Goal: Download file/media

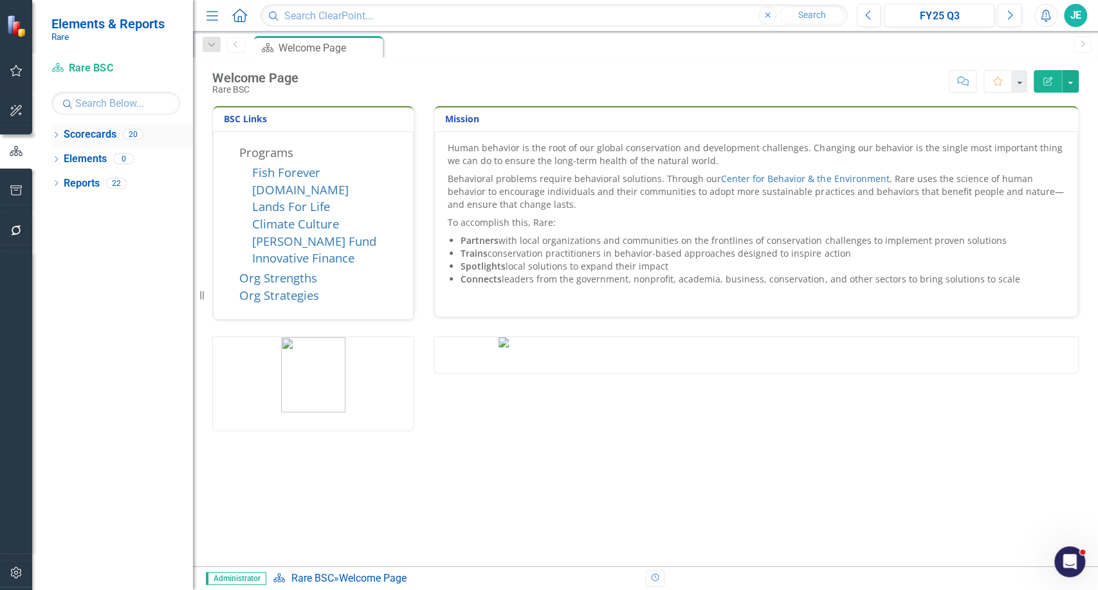
click at [53, 134] on icon "Dropdown" at bounding box center [55, 136] width 9 height 7
click at [66, 158] on icon "Dropdown" at bounding box center [63, 158] width 10 height 8
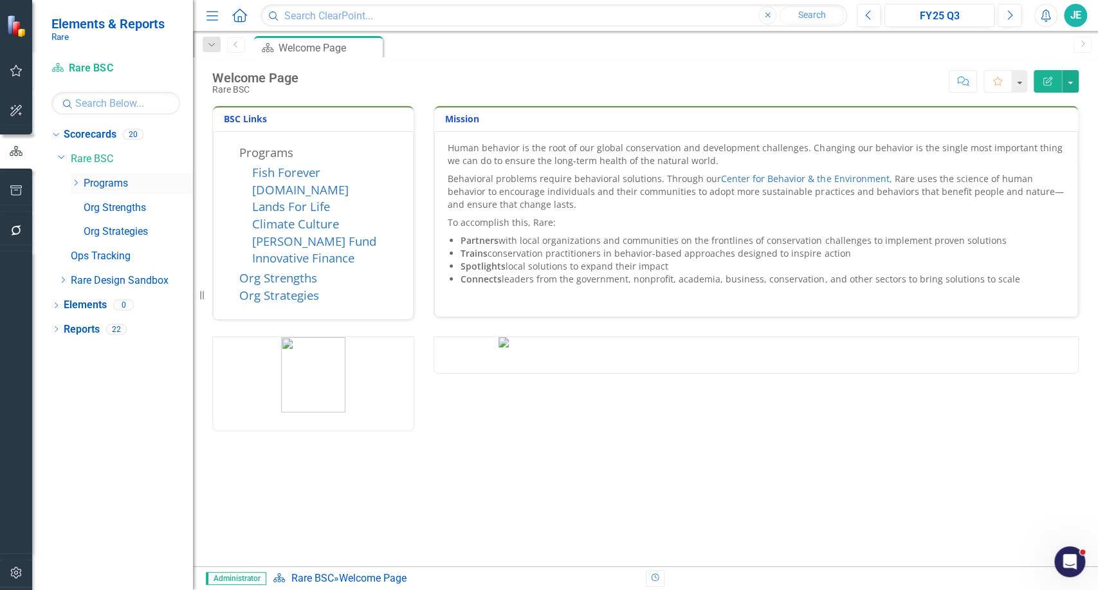
click at [71, 181] on icon "Dropdown" at bounding box center [76, 183] width 10 height 8
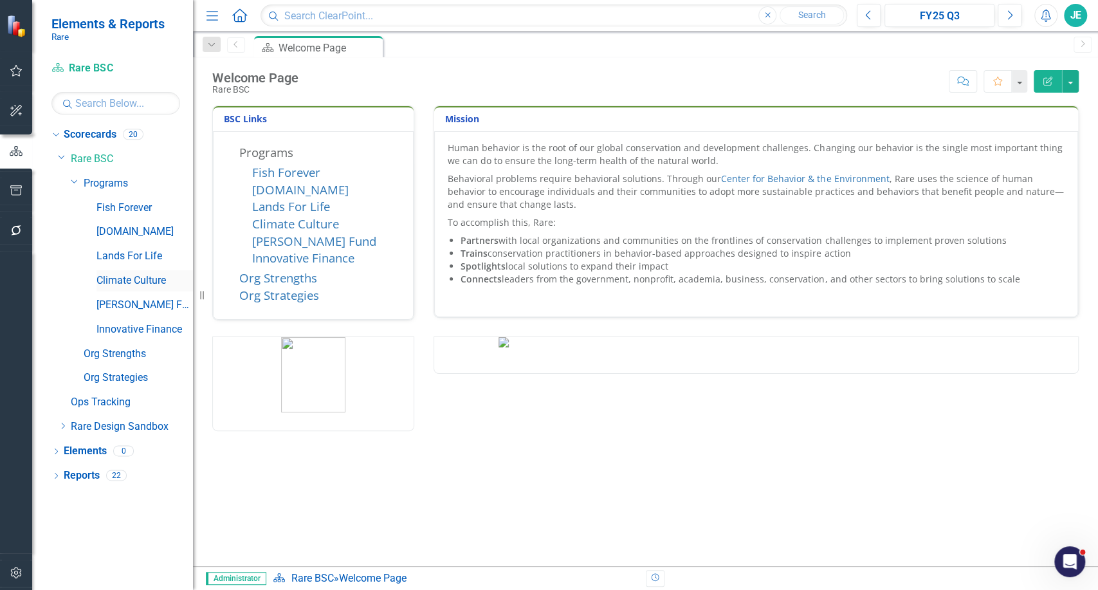
click at [103, 277] on link "Climate Culture" at bounding box center [145, 280] width 97 height 15
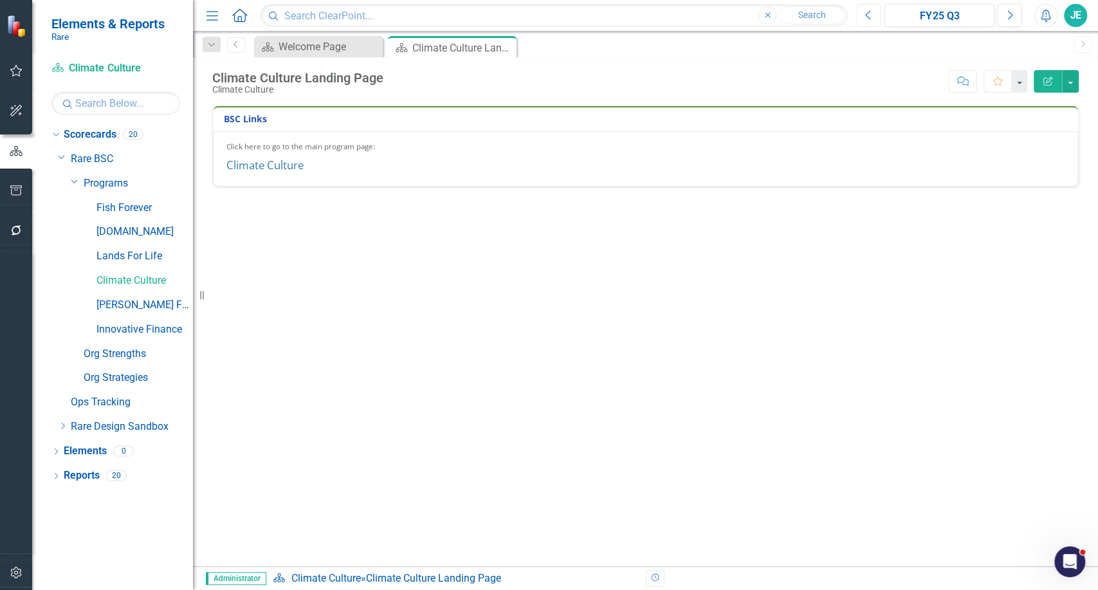
click at [859, 6] on button "Previous" at bounding box center [869, 15] width 24 height 23
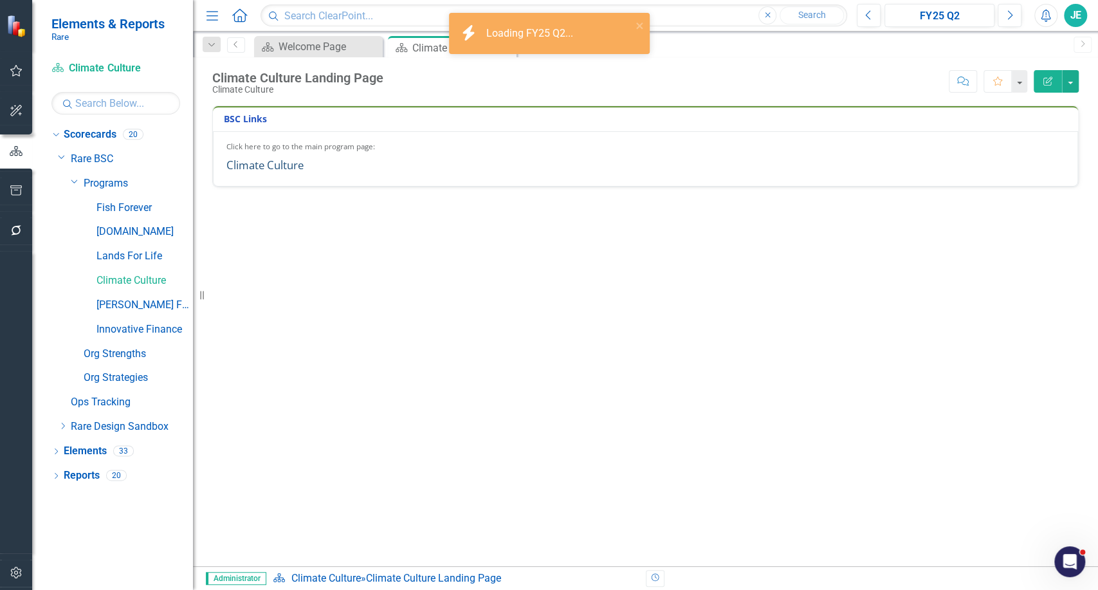
click at [273, 161] on link "Climate Culture" at bounding box center [264, 165] width 77 height 15
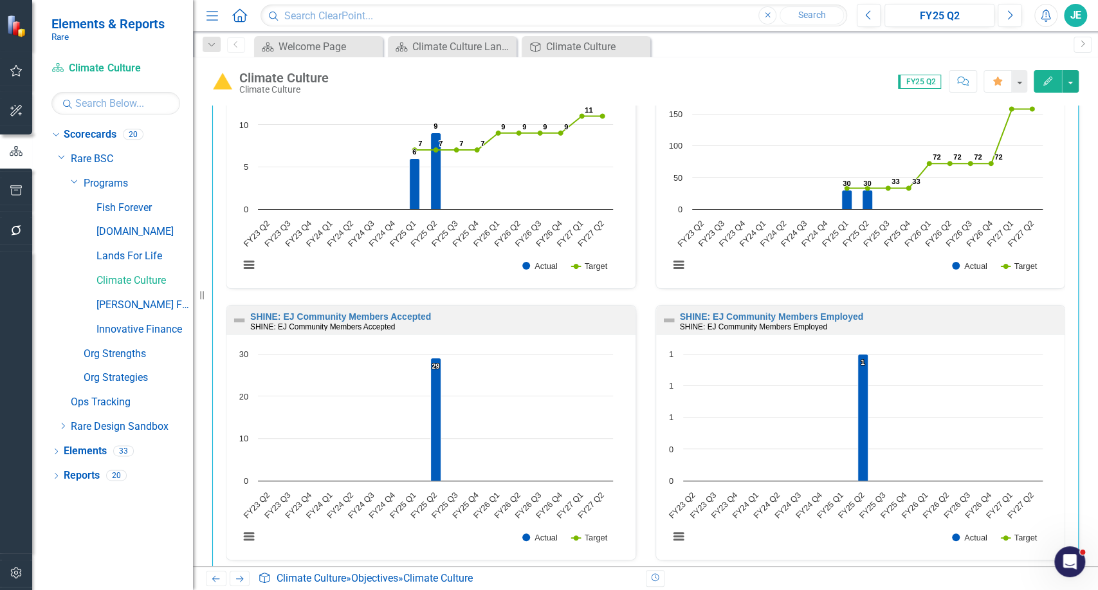
scroll to position [2076, 0]
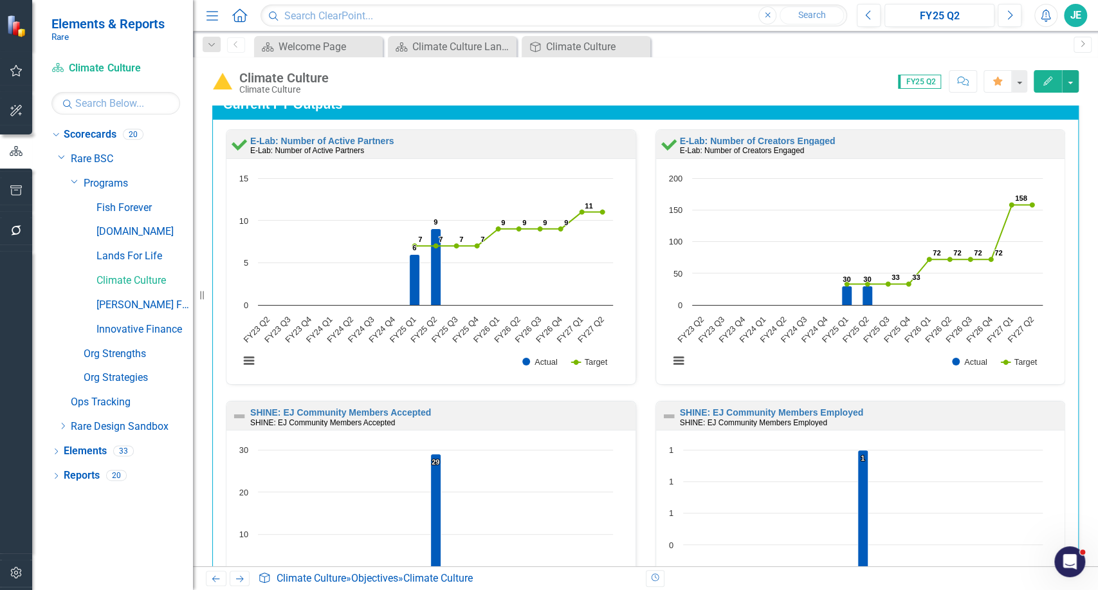
click at [1081, 82] on div "Climate Culture Climate Culture Score: 0.00 FY25 Q2 Completed Comment Favorite …" at bounding box center [645, 76] width 905 height 39
click at [1071, 82] on button "button" at bounding box center [1070, 81] width 17 height 23
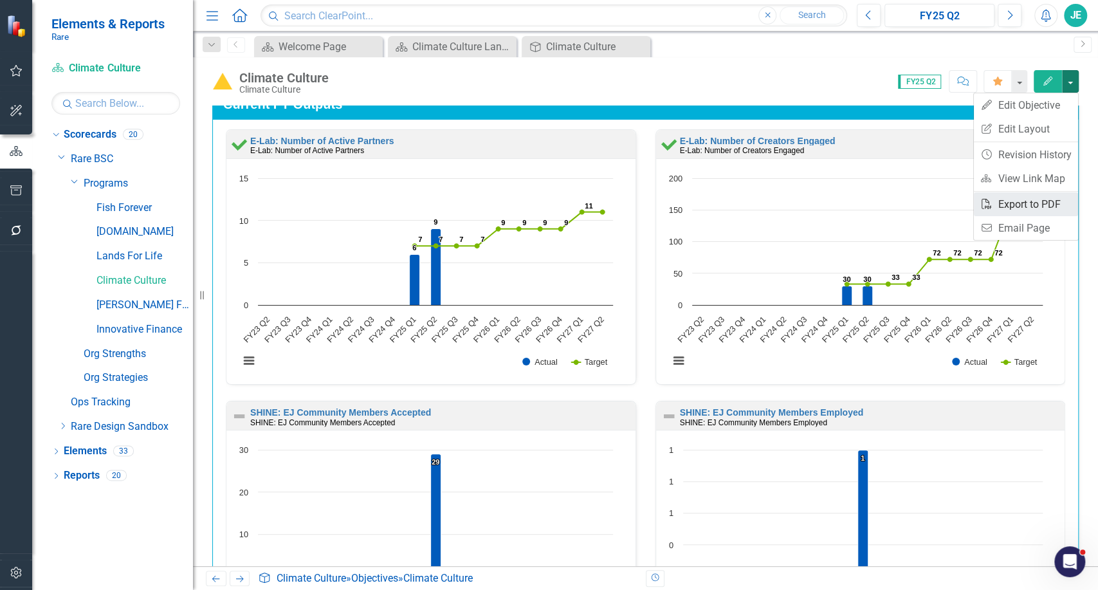
click at [1060, 203] on link "PDF Export to PDF" at bounding box center [1026, 204] width 104 height 24
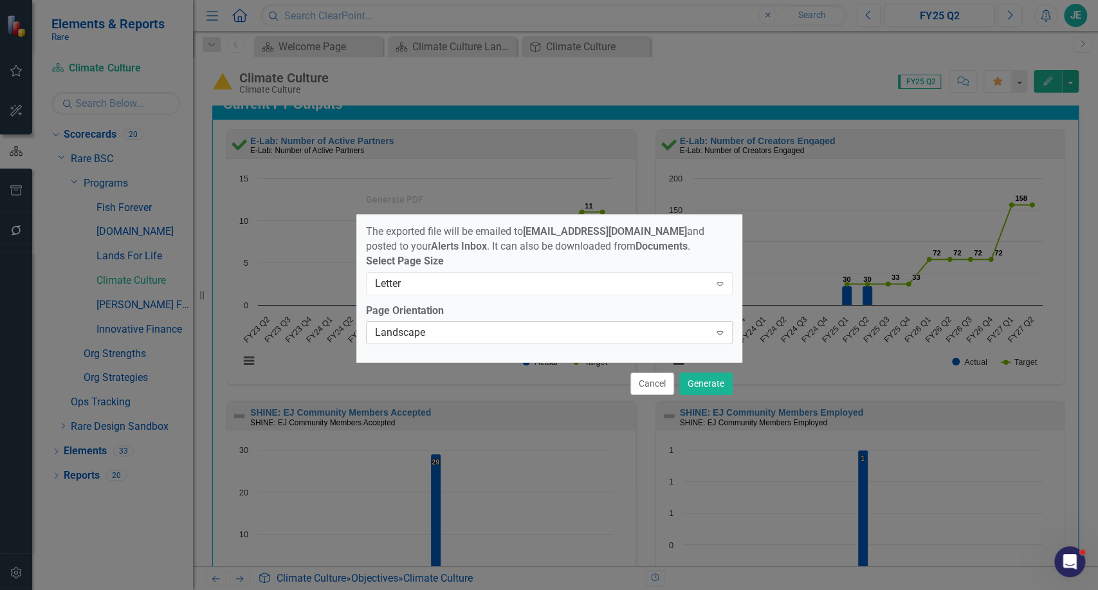
click at [456, 338] on div "Landscape" at bounding box center [542, 333] width 335 height 15
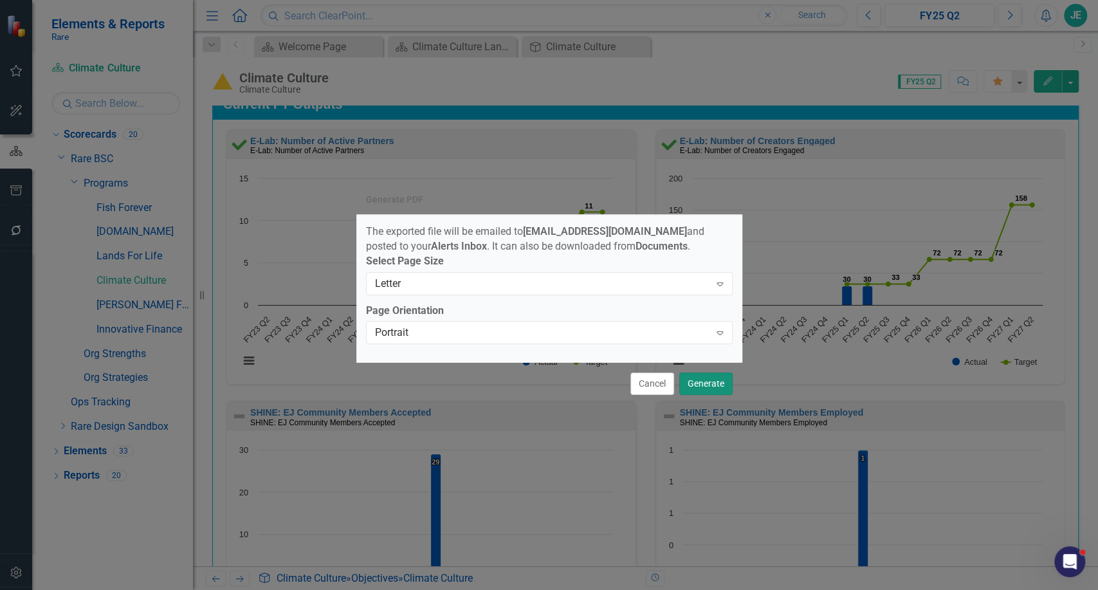
click at [703, 380] on button "Generate" at bounding box center [705, 384] width 53 height 23
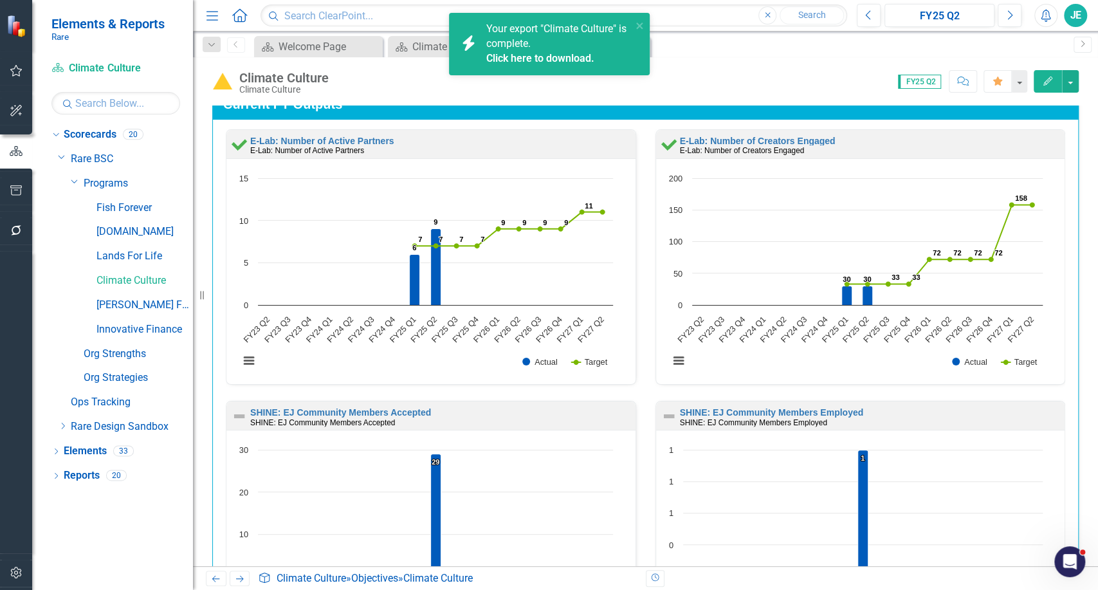
click at [550, 53] on link "Click here to download." at bounding box center [540, 58] width 108 height 12
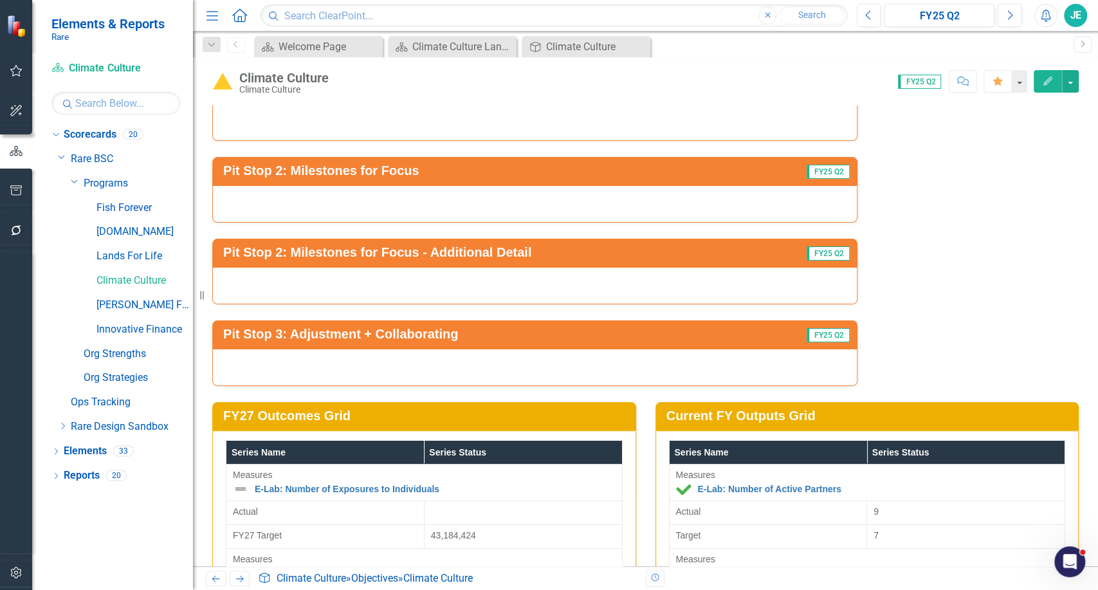
scroll to position [3125, 0]
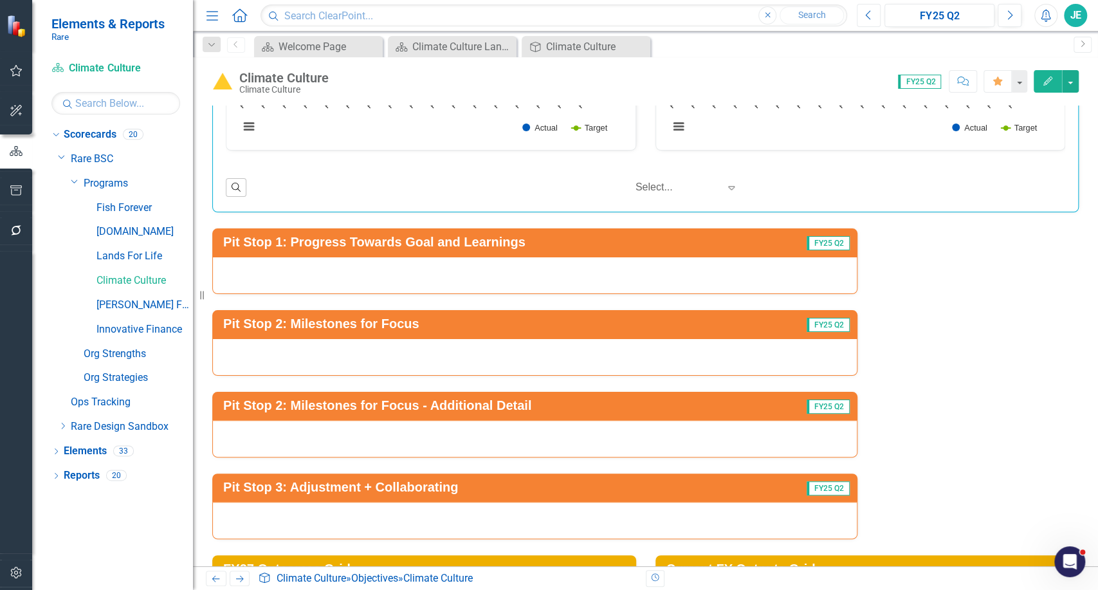
click at [873, 21] on button "Previous" at bounding box center [869, 15] width 24 height 23
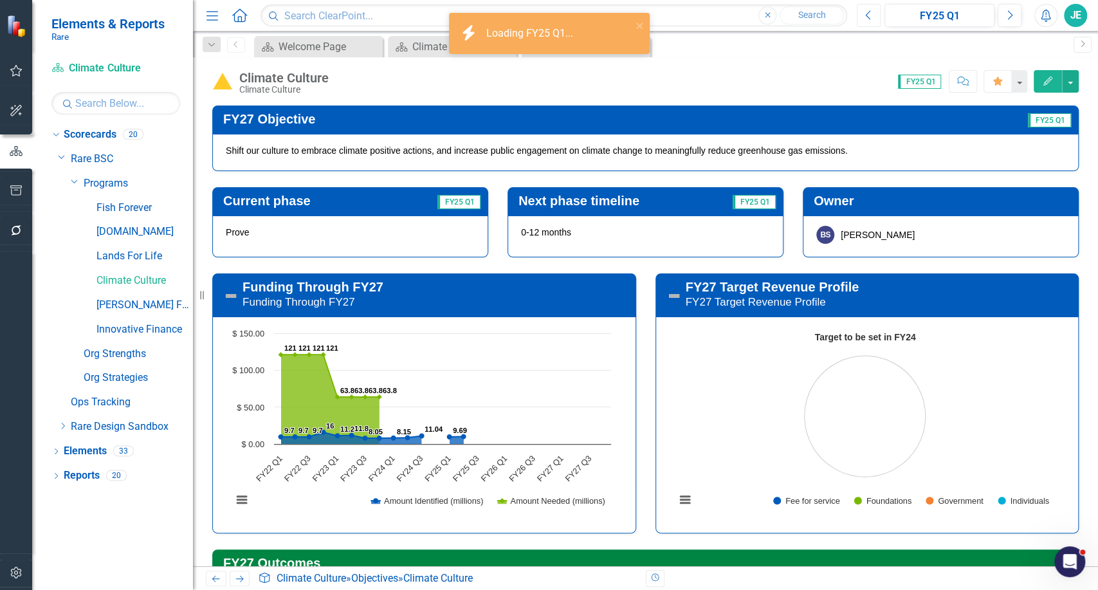
scroll to position [3365, 0]
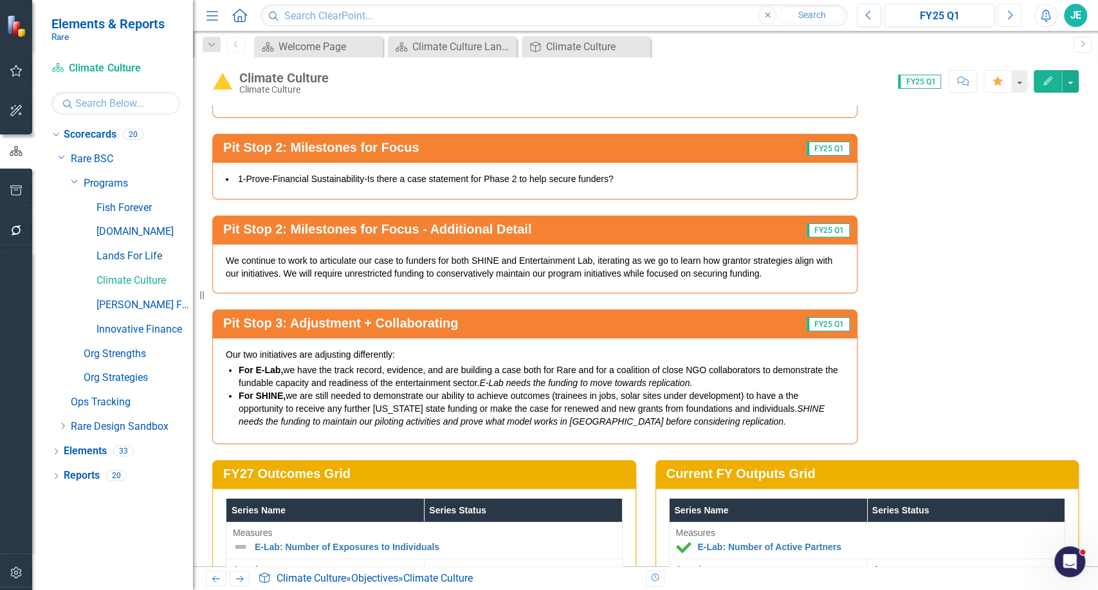
click at [1014, 16] on button "Next" at bounding box center [1010, 15] width 24 height 23
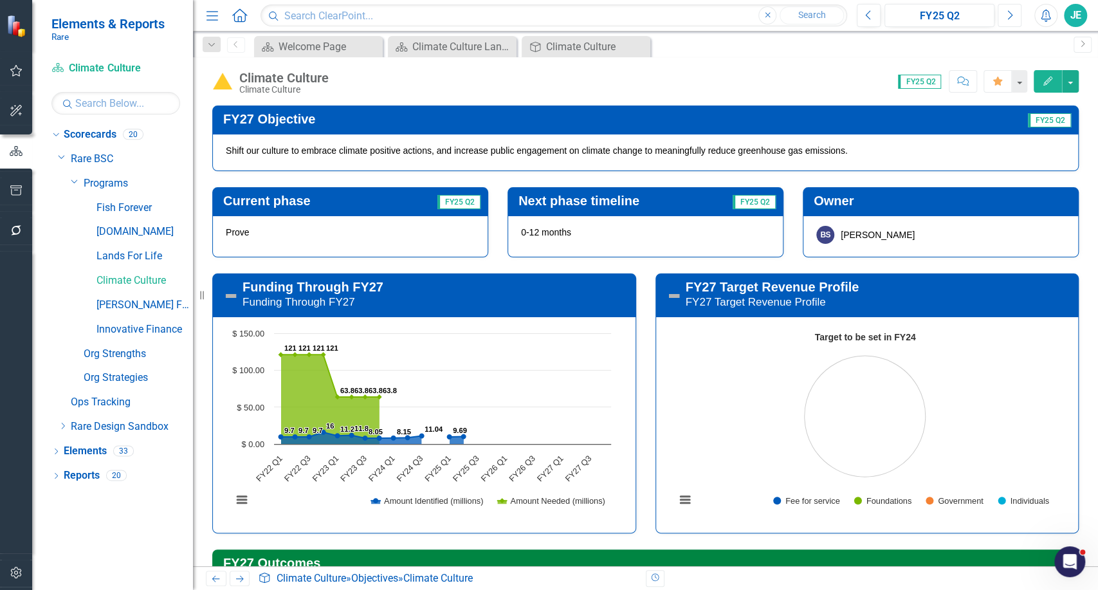
click at [1011, 16] on icon "button" at bounding box center [1010, 14] width 5 height 9
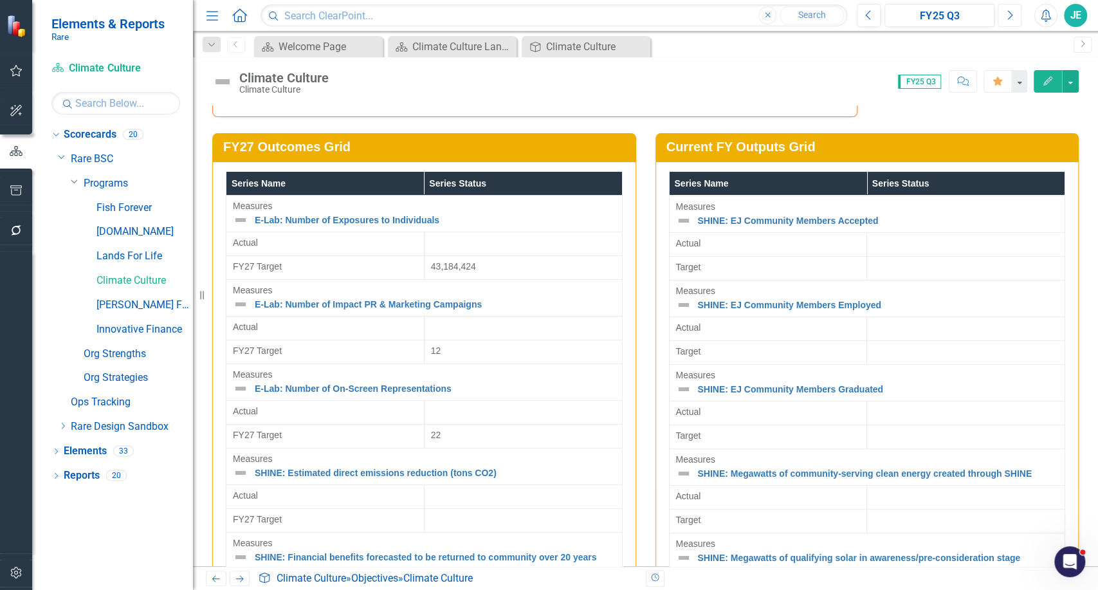
scroll to position [190, 0]
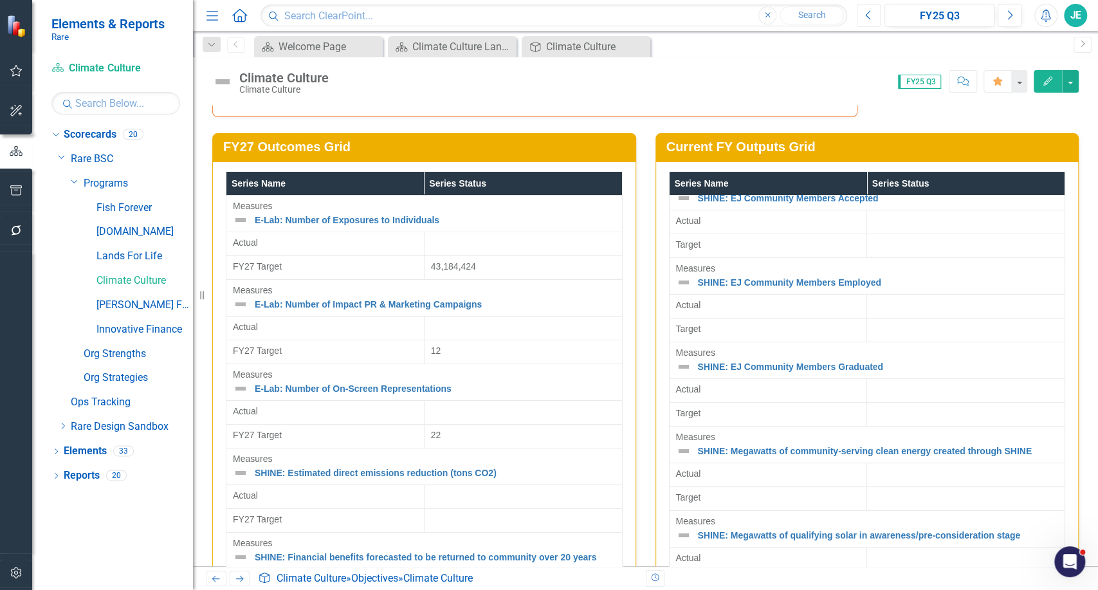
click at [878, 22] on button "Previous" at bounding box center [869, 15] width 24 height 23
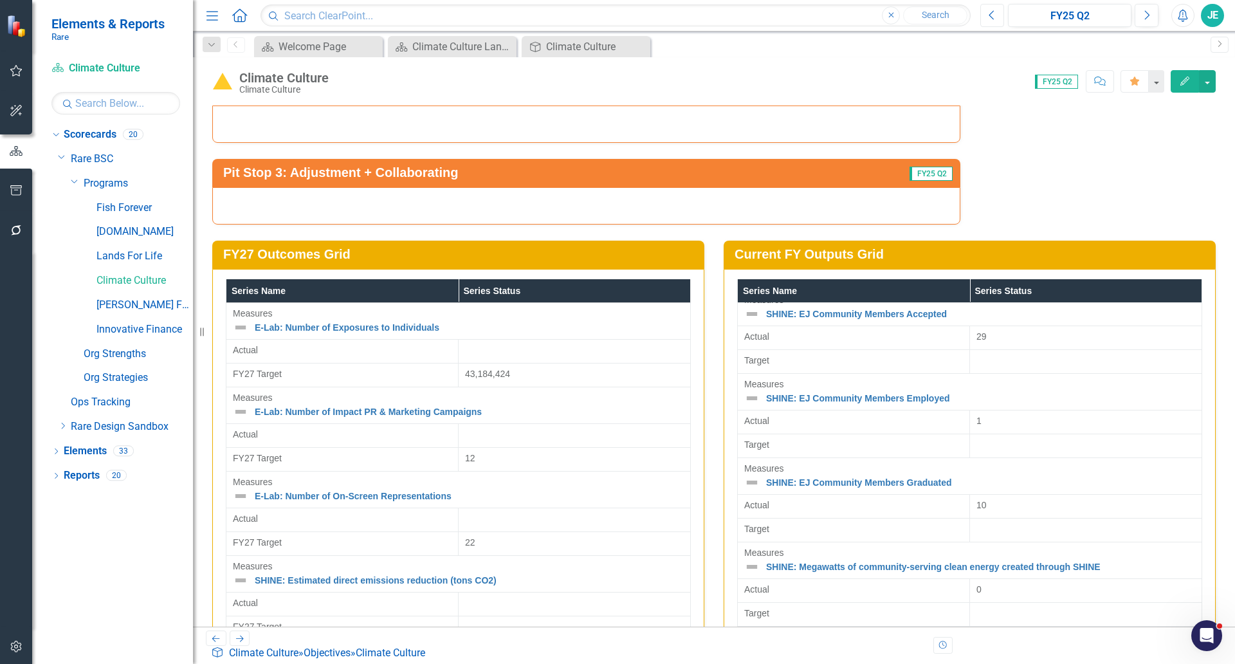
scroll to position [179, 0]
